Goal: Contribute content: Contribute content

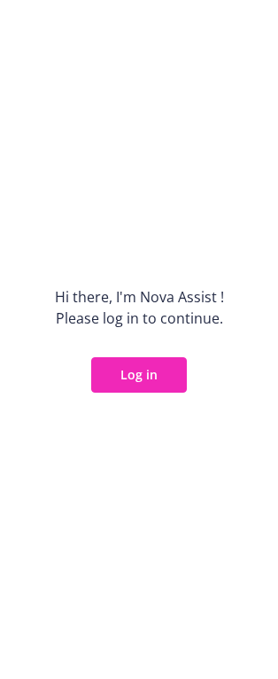
click at [142, 374] on button "Log in" at bounding box center [139, 374] width 96 height 35
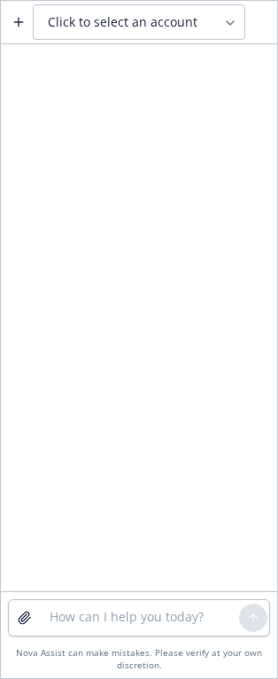
click at [202, 8] on button "Click to select an account" at bounding box center [139, 21] width 213 height 35
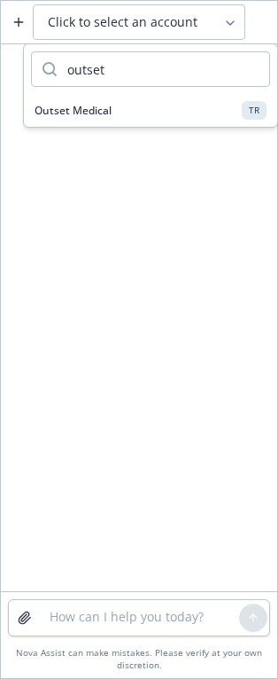
type input "outset"
click at [138, 100] on button "Outset Medical TR" at bounding box center [151, 110] width 254 height 33
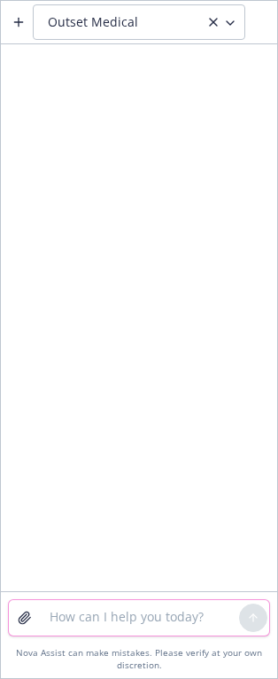
click at [80, 610] on textarea at bounding box center [139, 617] width 200 height 35
type textarea "is this math correct"
click at [18, 615] on icon "button" at bounding box center [25, 618] width 14 height 14
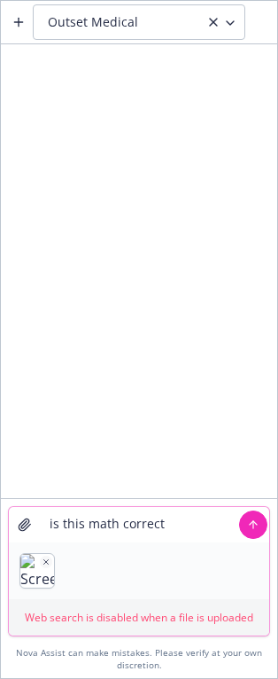
click at [251, 528] on icon "submit" at bounding box center [253, 525] width 12 height 12
